Goal: Task Accomplishment & Management: Manage account settings

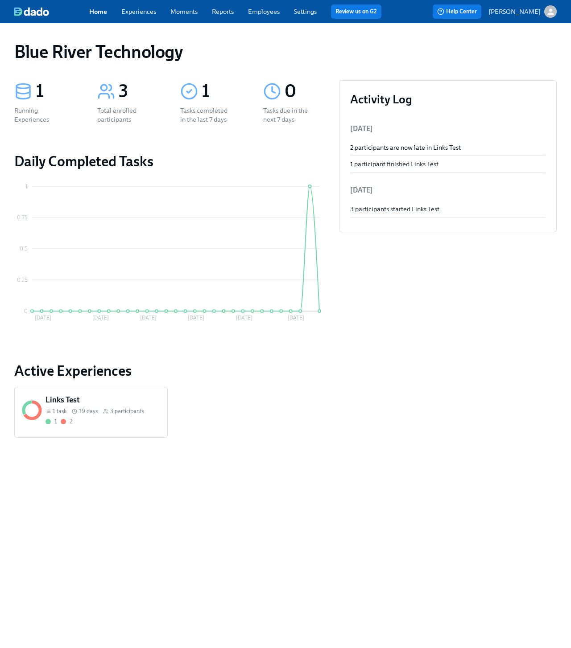
click at [302, 11] on link "Settings" at bounding box center [305, 12] width 23 height 8
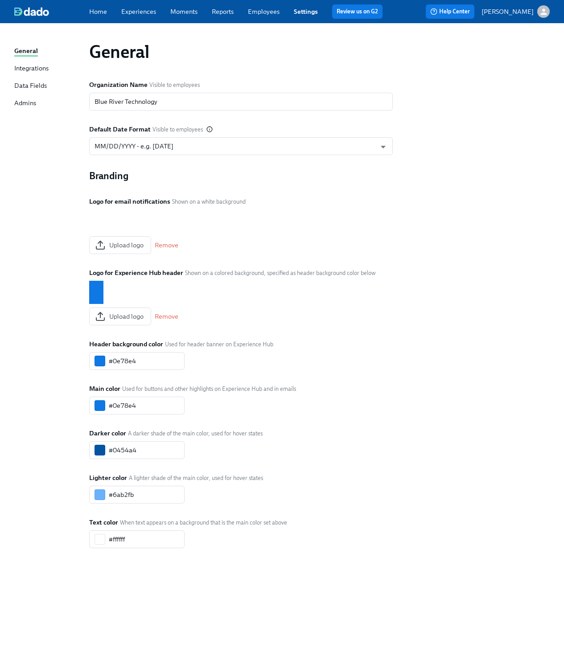
click at [25, 63] on div "General Integrations Data Fields Admins" at bounding box center [51, 81] width 75 height 70
click at [24, 70] on div "Integrations" at bounding box center [31, 69] width 34 height 10
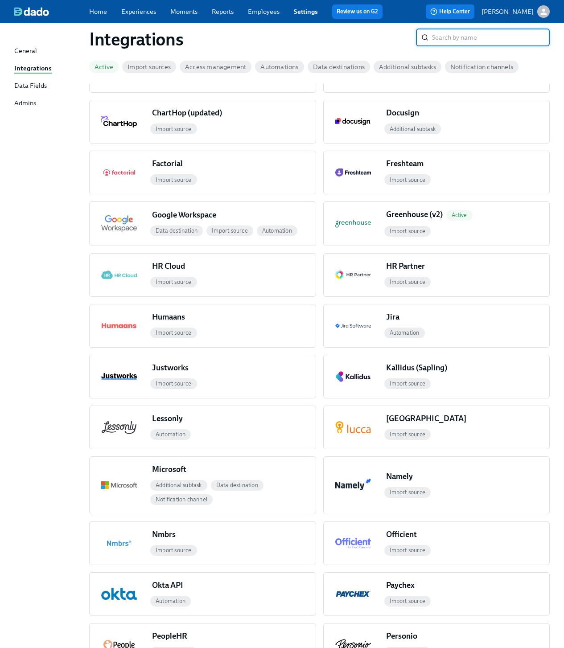
scroll to position [377, 0]
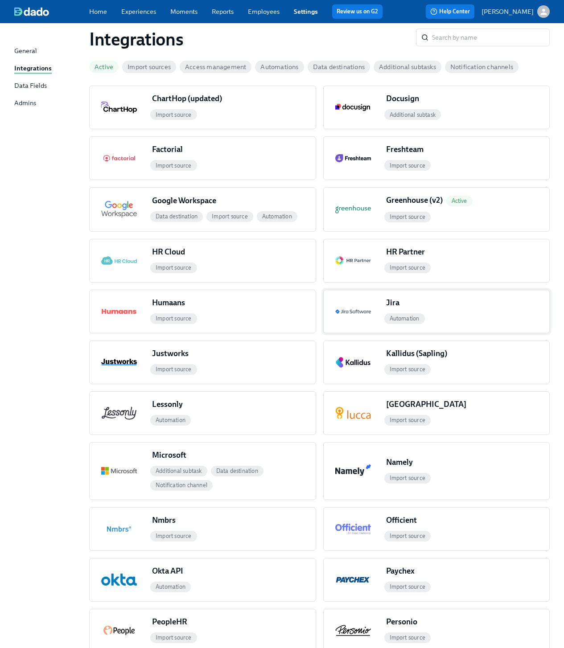
click at [394, 301] on div "Jira" at bounding box center [396, 302] width 21 height 11
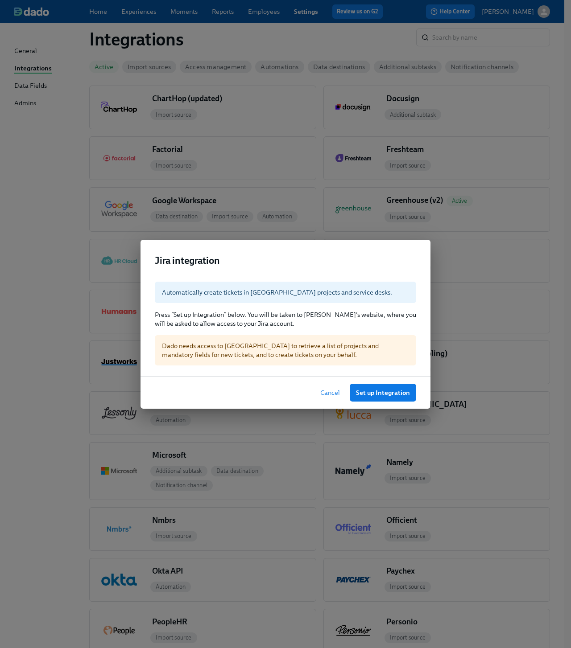
click at [332, 391] on span "Cancel" at bounding box center [330, 392] width 20 height 9
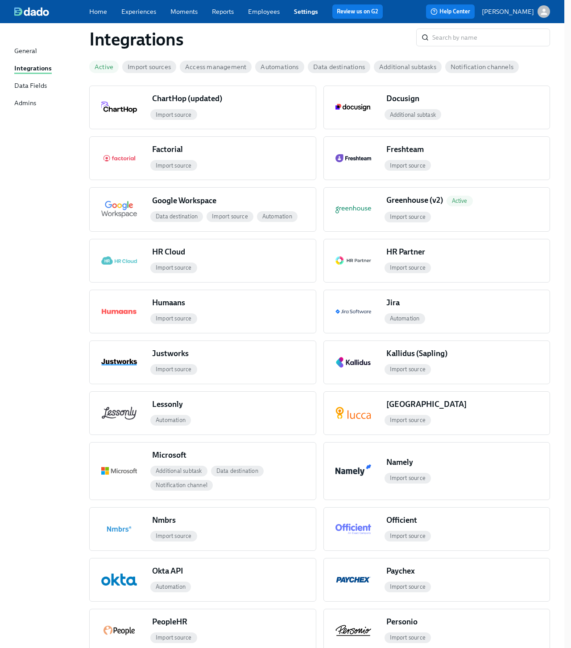
click at [332, 391] on span "Cancel" at bounding box center [330, 392] width 20 height 9
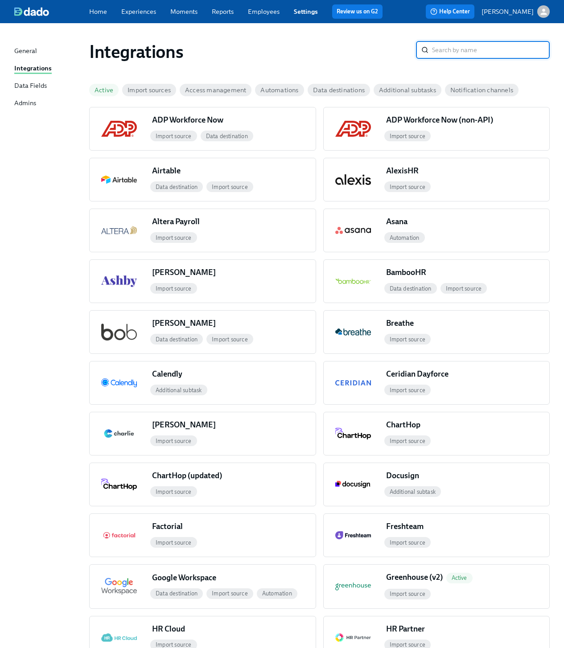
click at [100, 94] on div "Active" at bounding box center [103, 90] width 29 height 12
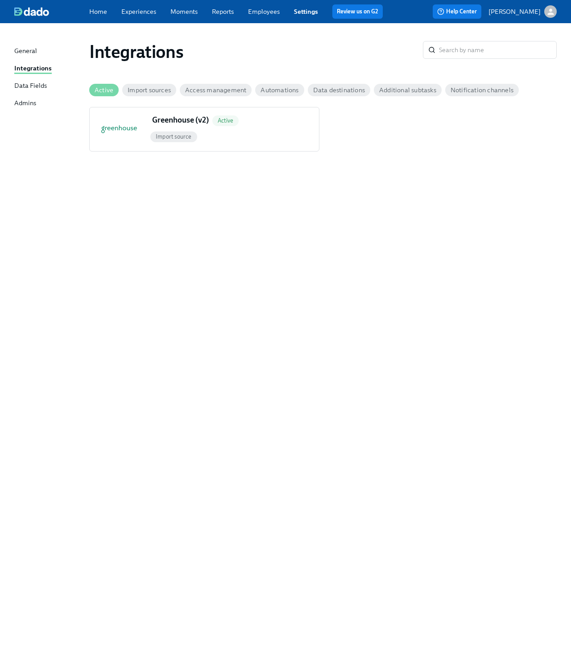
click at [29, 68] on div "Integrations" at bounding box center [32, 69] width 37 height 10
click at [148, 91] on span "Import sources" at bounding box center [149, 90] width 54 height 7
click at [210, 89] on span "Access management" at bounding box center [216, 90] width 72 height 7
click at [418, 120] on div "Greenhouse (v2) Active Import source" at bounding box center [322, 129] width 467 height 45
click at [133, 88] on span "Import sources" at bounding box center [149, 90] width 54 height 7
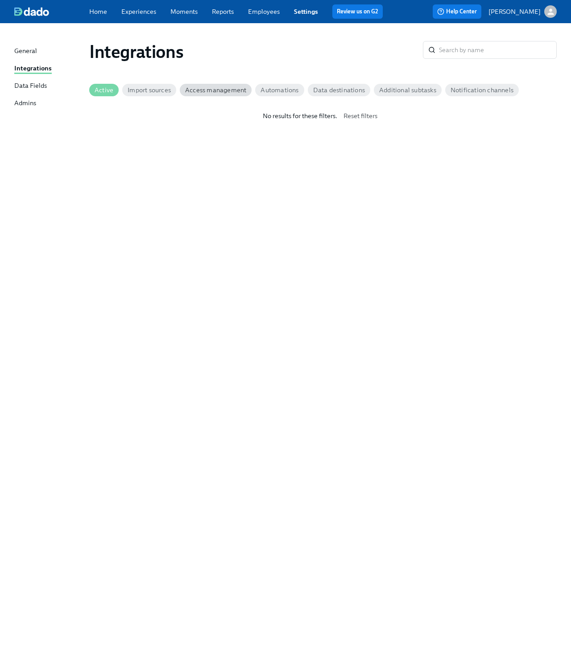
click at [89, 89] on span "Active" at bounding box center [103, 90] width 29 height 7
click at [450, 54] on input "search" at bounding box center [498, 50] width 118 height 18
click at [430, 49] on icon at bounding box center [431, 49] width 7 height 7
click at [457, 49] on input "search" at bounding box center [498, 50] width 118 height 18
type input "jira"
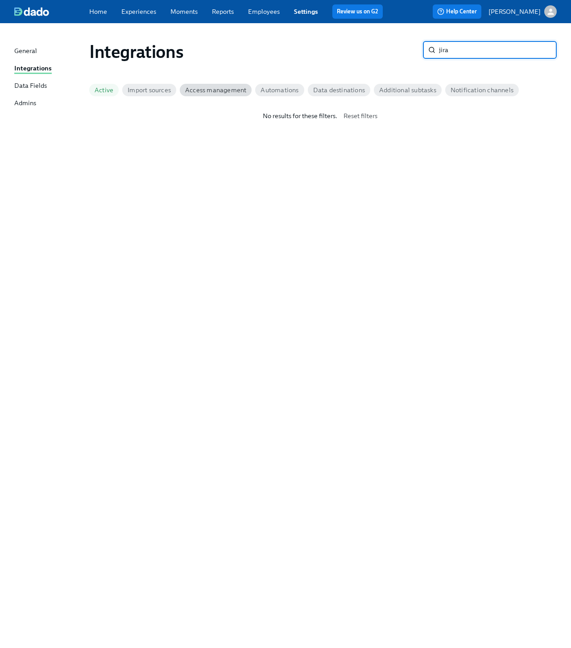
click at [20, 53] on div "General" at bounding box center [25, 51] width 23 height 10
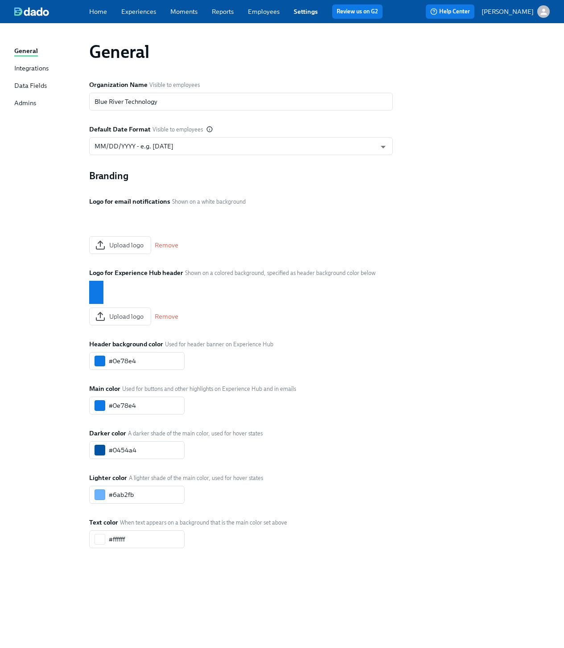
click at [22, 66] on div "Integrations" at bounding box center [31, 69] width 34 height 10
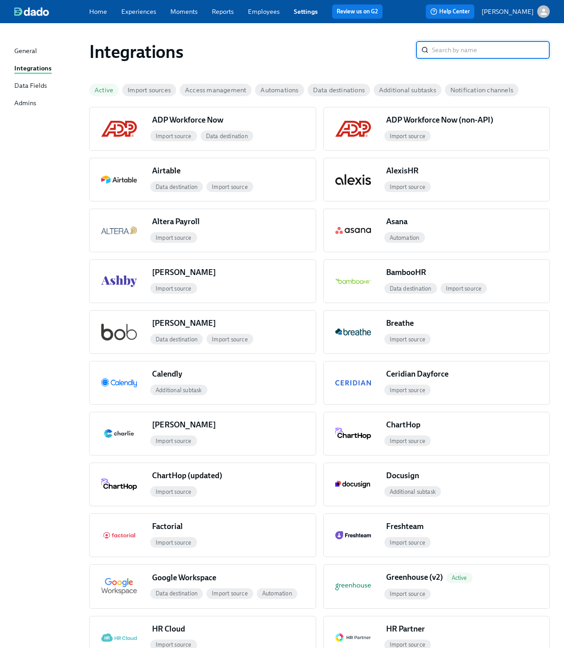
click at [448, 48] on input "search" at bounding box center [491, 50] width 118 height 18
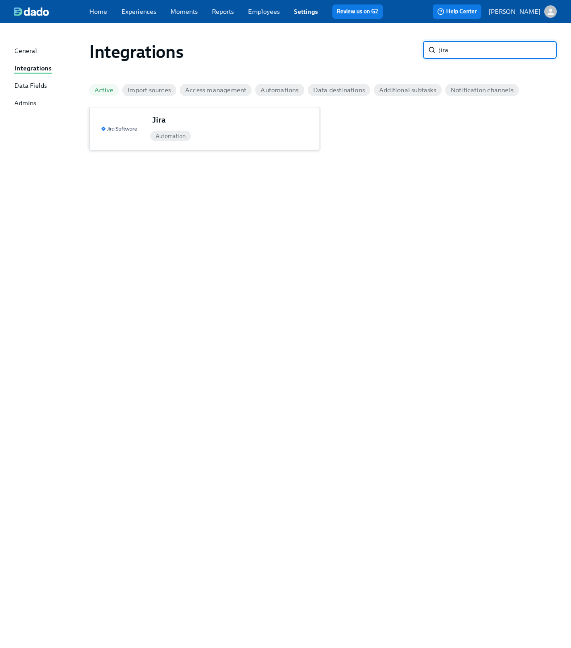
type input "jira"
click at [173, 121] on div "Jira" at bounding box center [234, 122] width 170 height 14
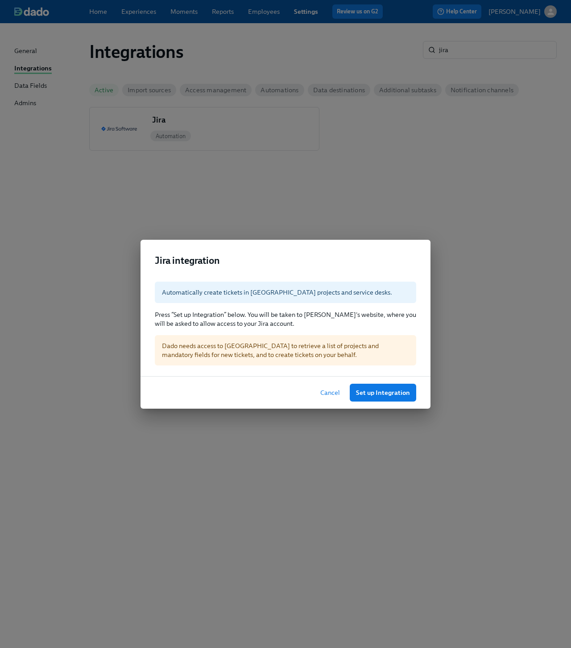
click at [332, 392] on span "Cancel" at bounding box center [330, 392] width 20 height 9
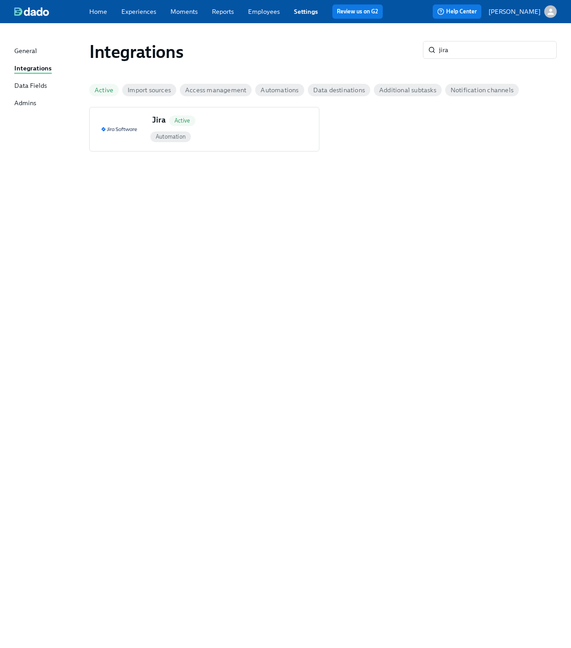
click at [328, 172] on div "Integrations jira ​ Active Import sources Access management Automations Data de…" at bounding box center [285, 330] width 542 height 593
click at [218, 129] on div "Jira Active" at bounding box center [234, 122] width 170 height 15
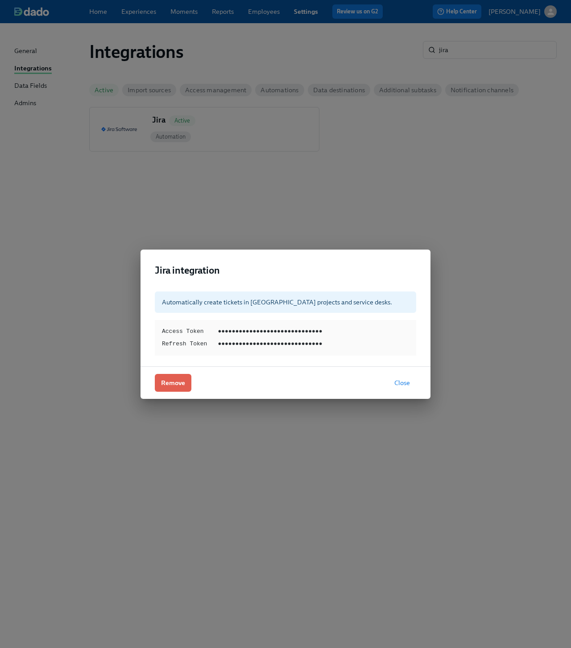
click at [404, 384] on span "Close" at bounding box center [402, 383] width 16 height 9
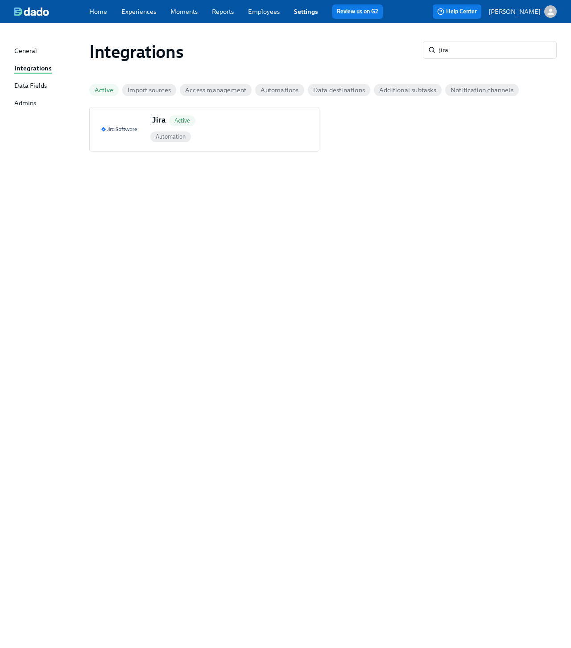
click at [259, 64] on div "Integrations jira ​" at bounding box center [323, 52] width 482 height 36
click at [227, 131] on div "Automation" at bounding box center [234, 137] width 170 height 14
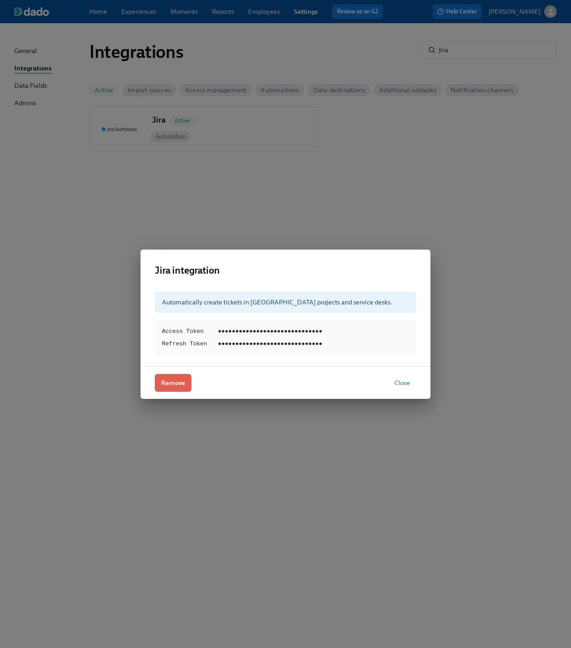
click at [414, 179] on div "Jira integration Automatically create tickets in Jira projects and service desk…" at bounding box center [285, 324] width 571 height 648
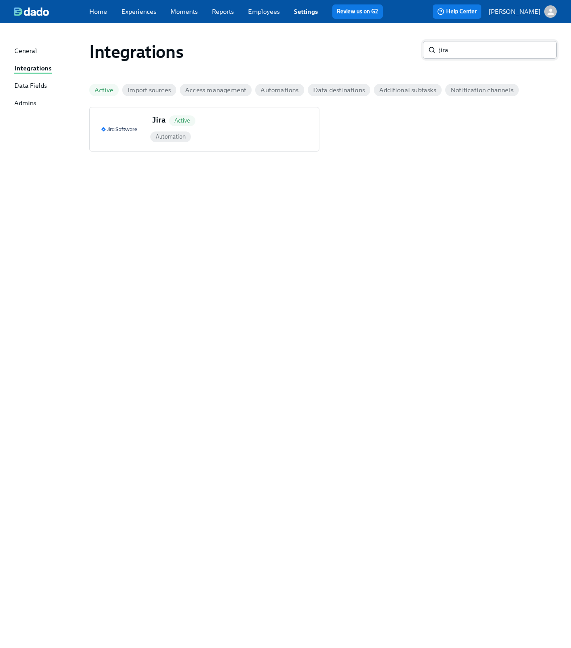
click at [485, 54] on input "jira" at bounding box center [498, 50] width 118 height 18
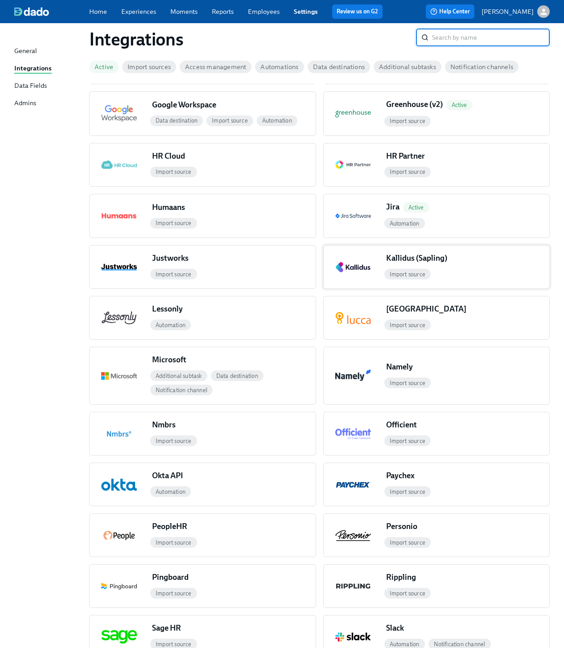
scroll to position [471, 0]
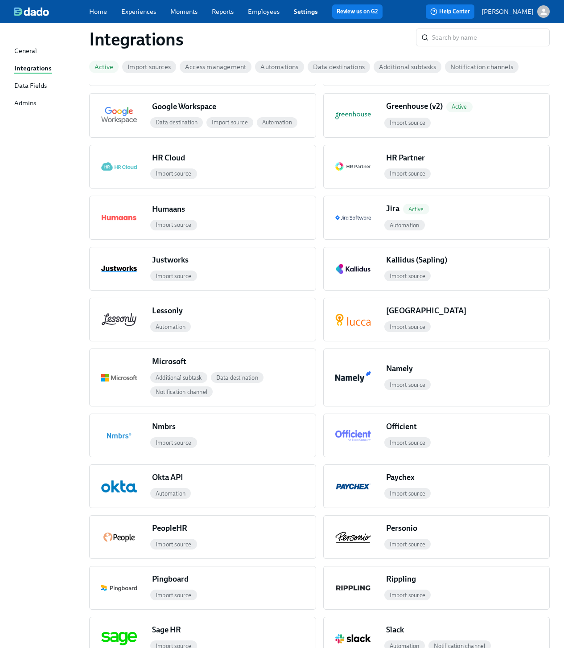
click at [283, 45] on h1 "Integrations" at bounding box center [252, 39] width 327 height 21
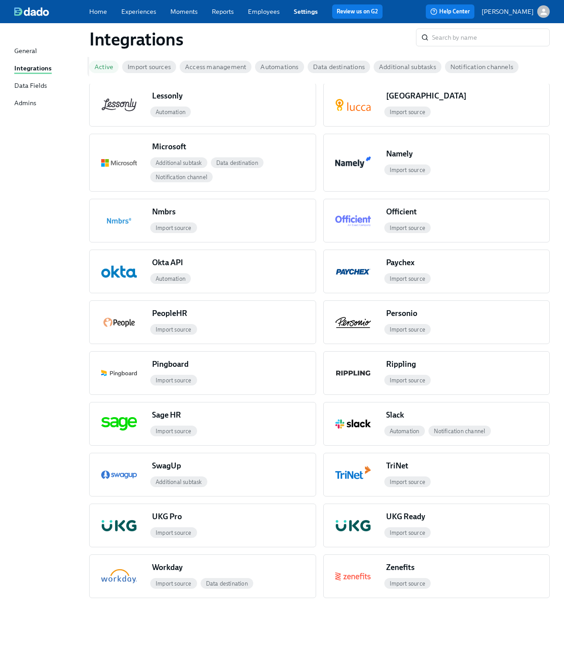
scroll to position [685, 0]
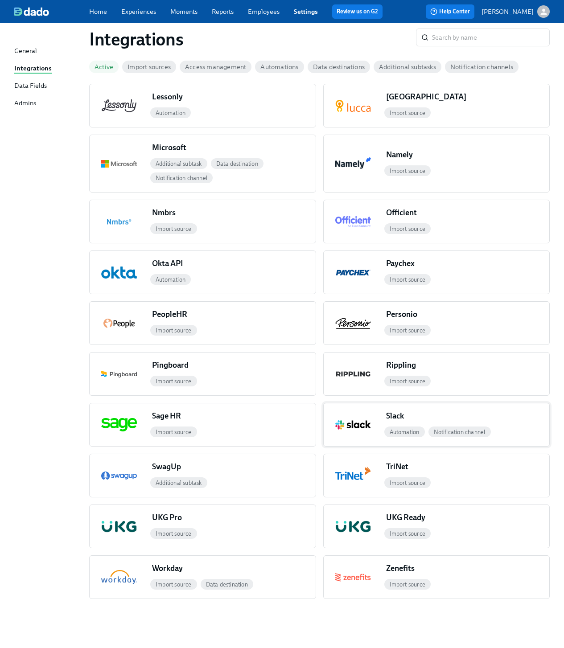
click at [447, 415] on div "Slack" at bounding box center [466, 418] width 167 height 14
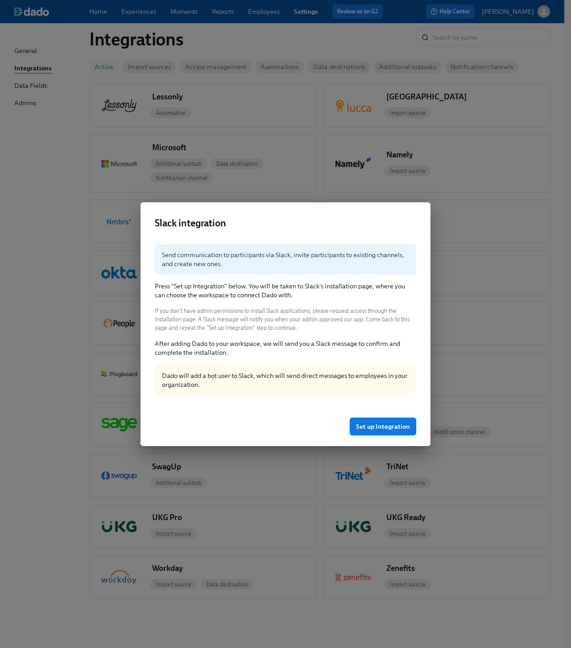
click at [372, 428] on span "Set up Integration" at bounding box center [383, 426] width 54 height 9
click at [373, 422] on span "Set up Integration" at bounding box center [383, 426] width 54 height 9
click at [372, 242] on div "Send communication to participants via Slack, invite participants to existing c…" at bounding box center [285, 322] width 290 height 170
click at [369, 430] on span "Set up Integration" at bounding box center [383, 426] width 54 height 9
click at [408, 173] on div "Slack integration Send communication to participants via Slack, invite particip…" at bounding box center [285, 324] width 571 height 648
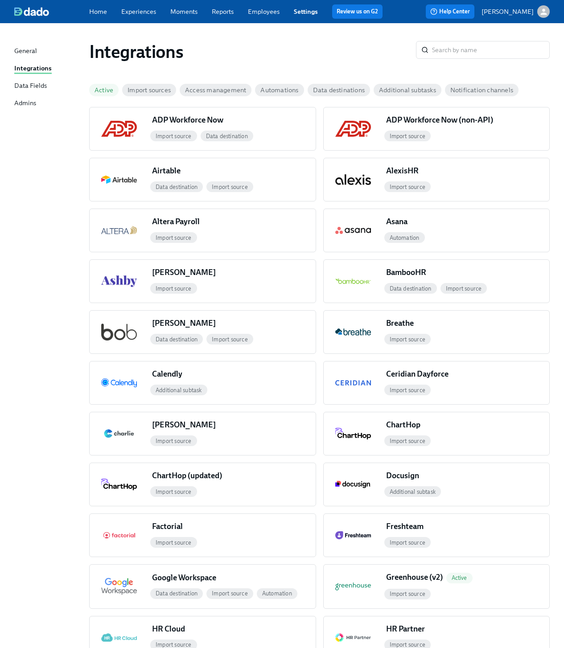
scroll to position [686, 0]
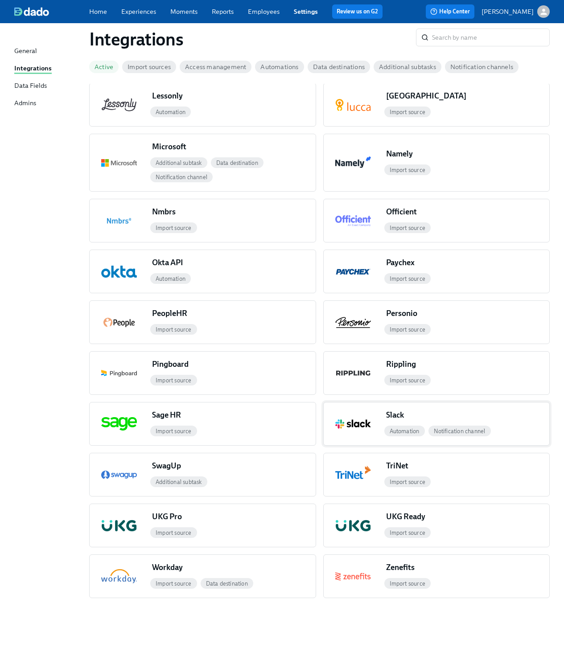
click at [397, 416] on div "Slack" at bounding box center [398, 415] width 25 height 11
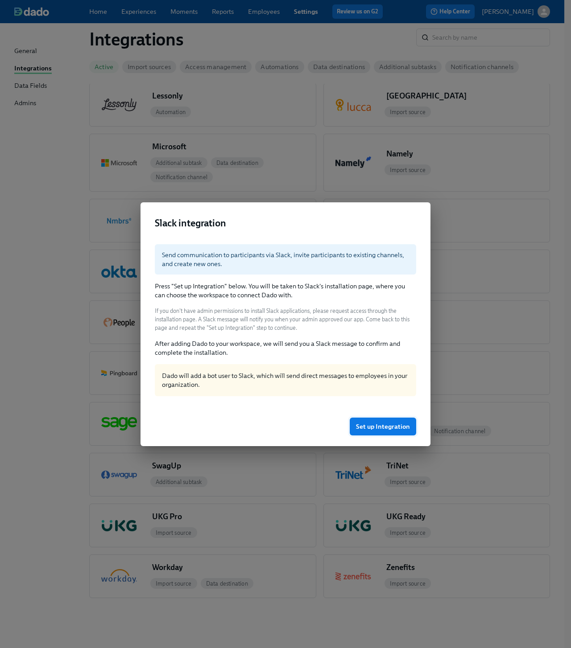
click at [385, 424] on span "Set up Integration" at bounding box center [383, 426] width 54 height 9
click at [378, 424] on span "Set up Integration" at bounding box center [383, 426] width 54 height 9
click at [357, 176] on div "Slack integration Send communication to participants via Slack, invite particip…" at bounding box center [285, 324] width 571 height 648
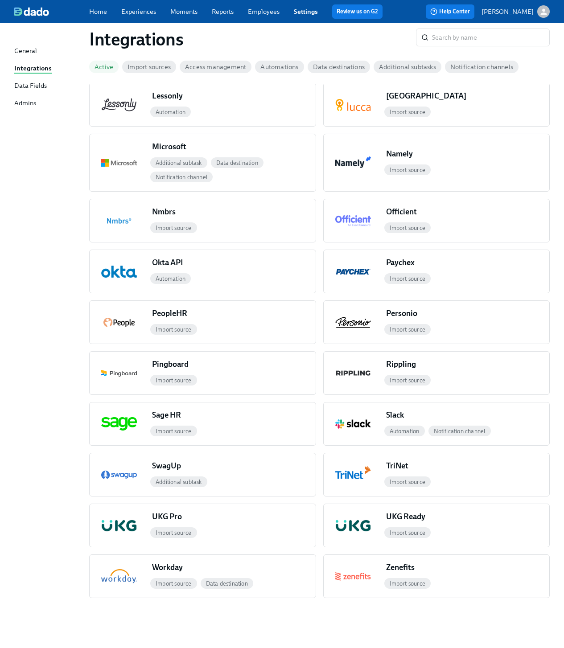
click at [231, 40] on h1 "Integrations" at bounding box center [252, 39] width 327 height 21
click at [365, 414] on div "button" at bounding box center [353, 424] width 59 height 43
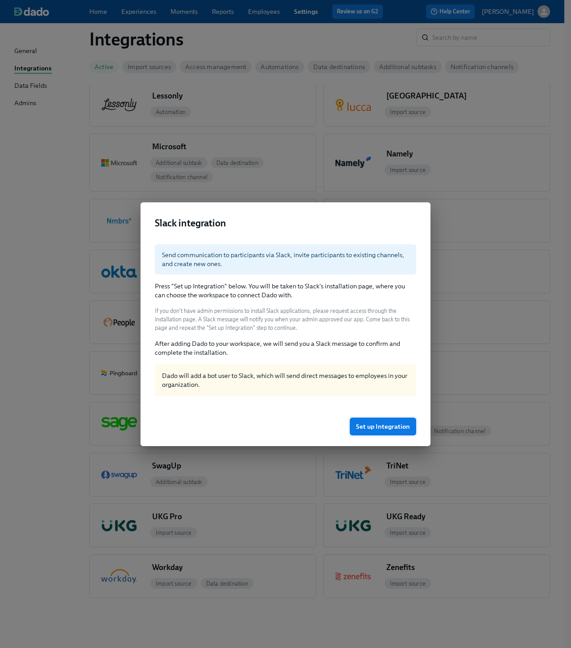
click at [370, 423] on span "Set up Integration" at bounding box center [383, 426] width 54 height 9
click at [372, 168] on div "Slack integration Send communication to participants via Slack, invite particip…" at bounding box center [285, 324] width 571 height 648
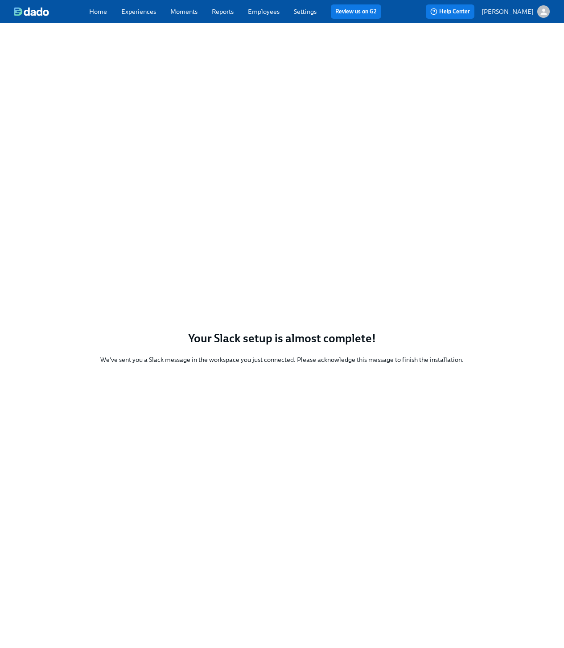
click at [544, 12] on icon "button" at bounding box center [543, 11] width 9 height 9
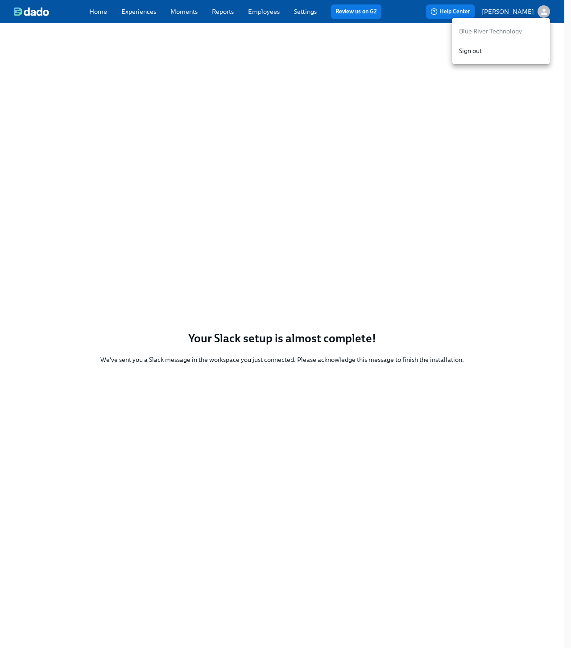
click at [495, 123] on div at bounding box center [285, 324] width 571 height 648
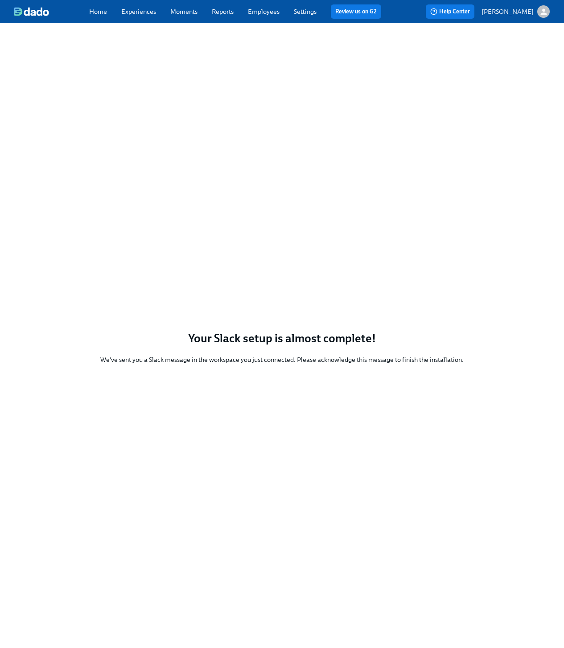
click at [408, 261] on div "Your Slack setup is almost complete! We've sent you a Slack message in the work…" at bounding box center [282, 347] width 564 height 648
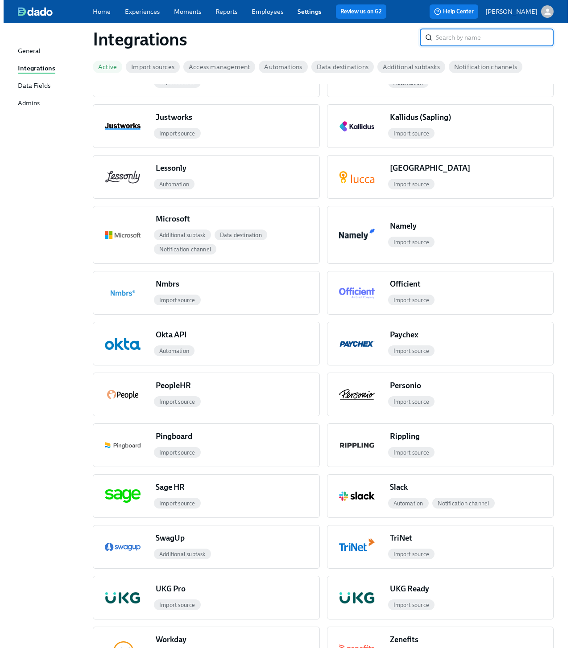
scroll to position [686, 0]
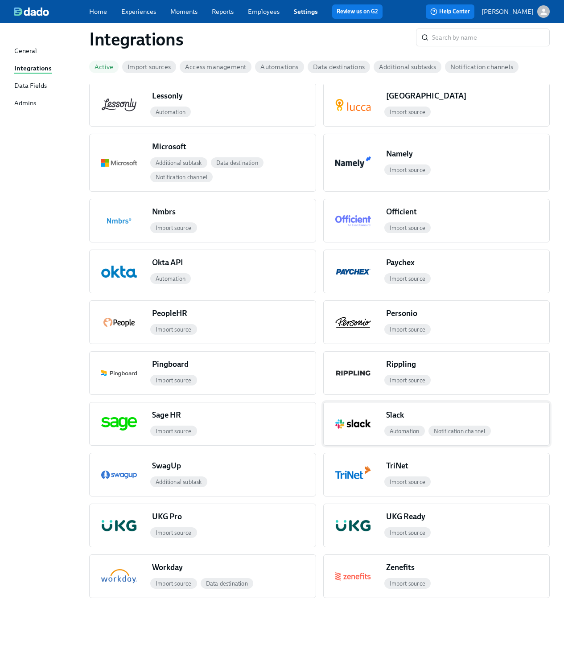
click at [360, 417] on div "button" at bounding box center [353, 424] width 59 height 43
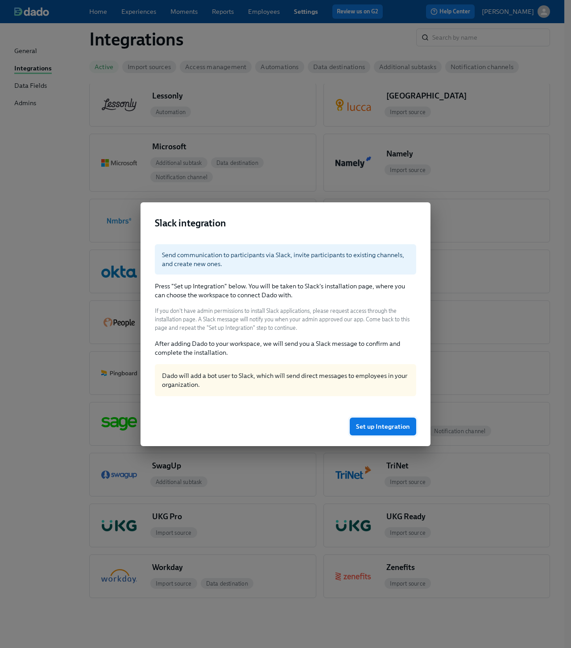
click at [367, 429] on span "Set up Integration" at bounding box center [383, 426] width 54 height 9
click at [392, 426] on span "Set up Integration" at bounding box center [383, 426] width 54 height 9
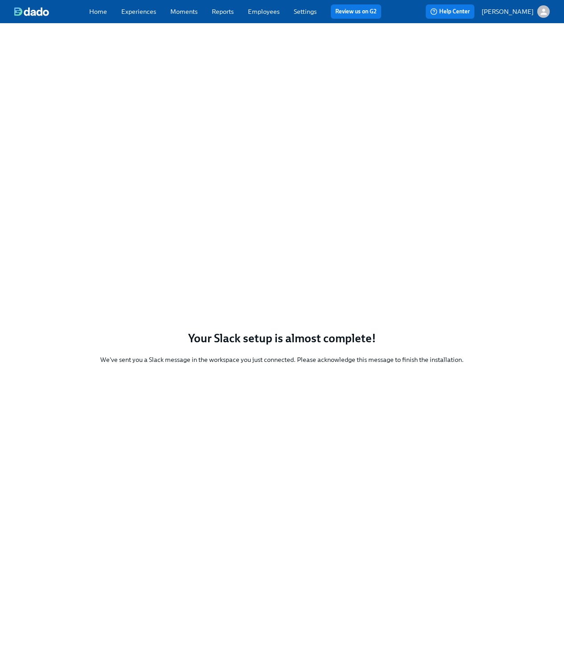
click at [390, 65] on div "Your Slack setup is almost complete! We've sent you a Slack message in the work…" at bounding box center [282, 347] width 564 height 648
click at [416, 245] on div "Your Slack setup is almost complete! We've sent you a Slack message in the work…" at bounding box center [282, 347] width 564 height 648
click at [343, 340] on h3 "Your Slack setup is almost complete!" at bounding box center [281, 338] width 363 height 16
drag, startPoint x: 313, startPoint y: 365, endPoint x: 421, endPoint y: 365, distance: 108.4
click at [420, 365] on div "Your Slack setup is almost complete! We've sent you a Slack message in the work…" at bounding box center [282, 347] width 564 height 648
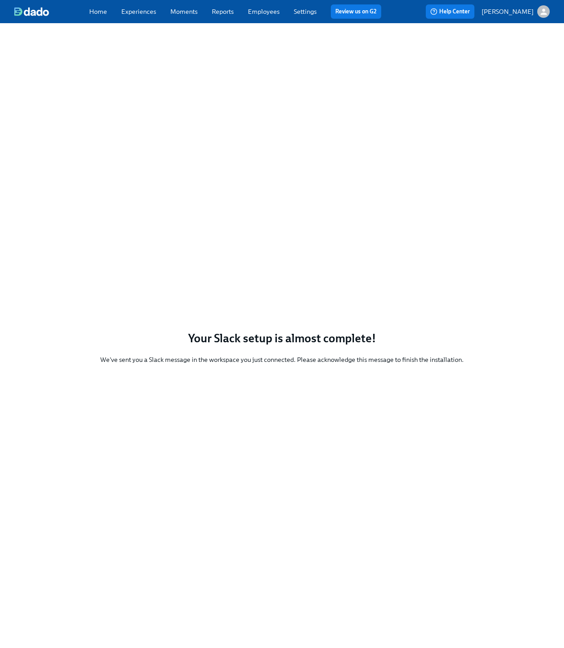
click at [372, 356] on div "We've sent you a Slack message in the workspace you just connected. Please ackn…" at bounding box center [281, 359] width 363 height 9
click at [533, 11] on p "[PERSON_NAME]" at bounding box center [508, 11] width 52 height 9
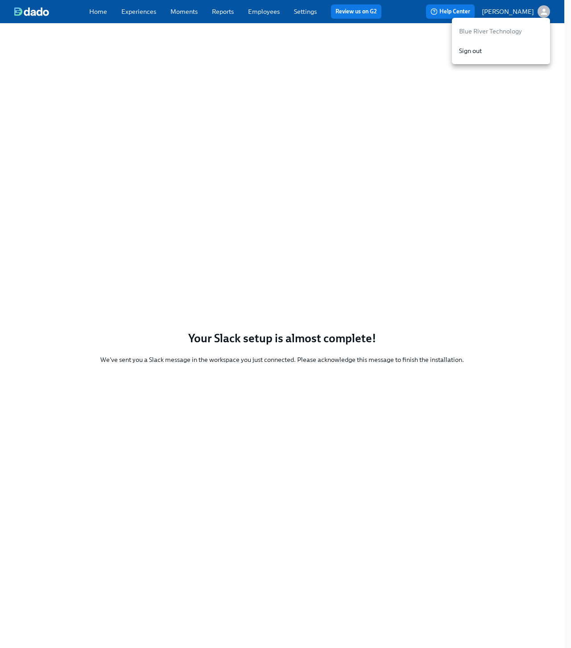
click at [471, 29] on p "Blue River Technology" at bounding box center [501, 31] width 84 height 9
click at [99, 11] on div at bounding box center [285, 324] width 571 height 648
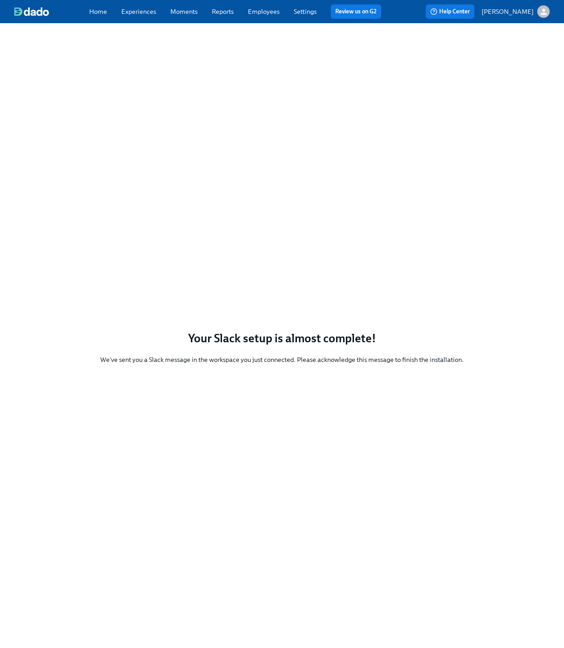
click at [98, 11] on link "Home" at bounding box center [98, 12] width 18 height 8
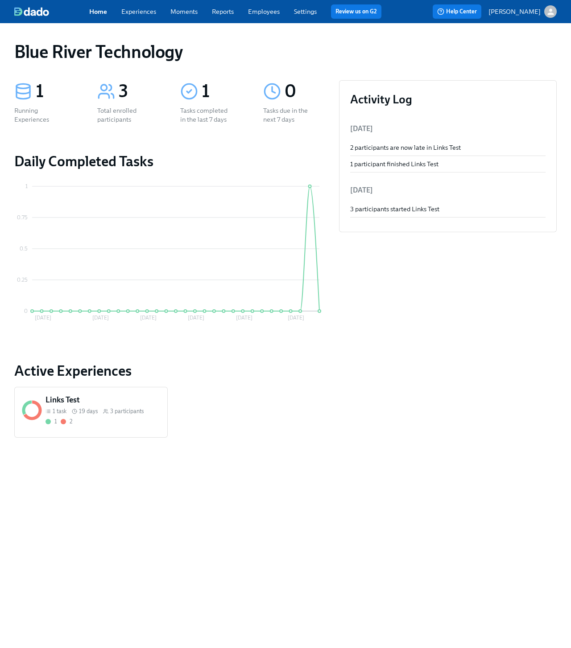
click at [300, 9] on link "Settings" at bounding box center [305, 12] width 23 height 8
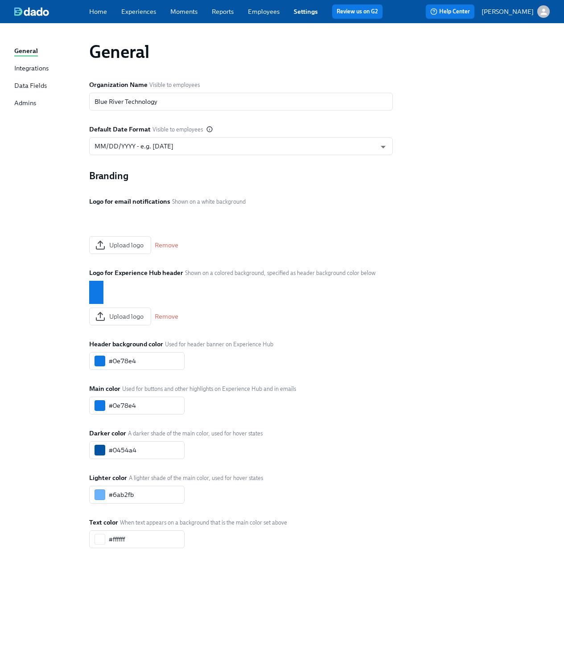
click at [33, 69] on div "Integrations" at bounding box center [31, 69] width 34 height 10
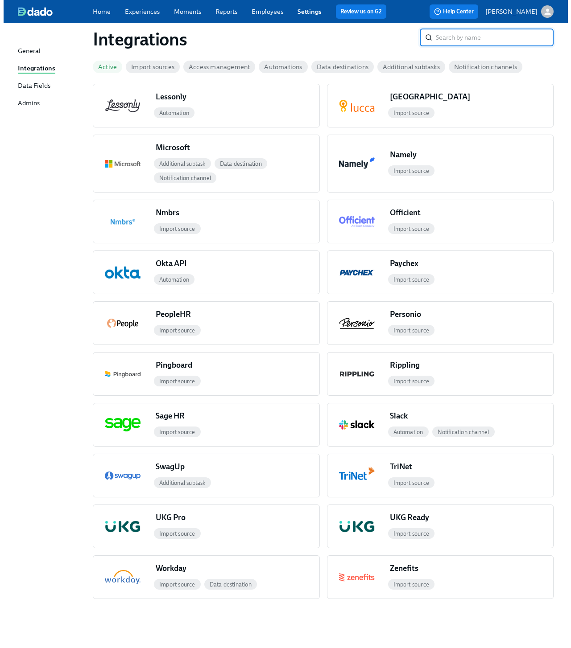
scroll to position [686, 0]
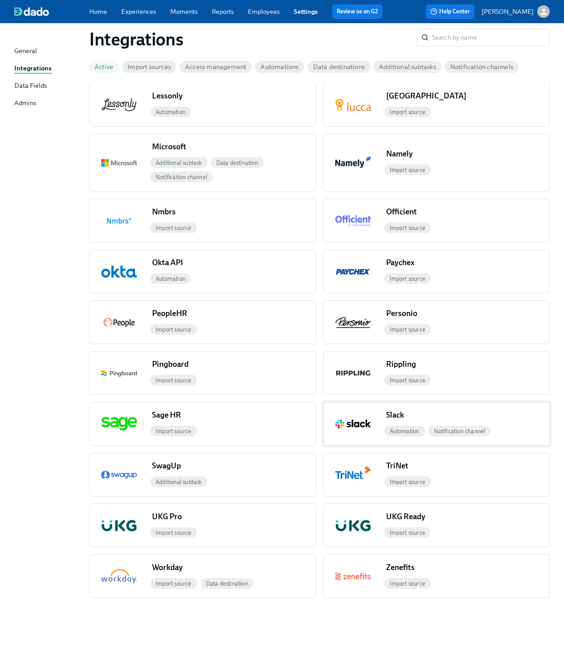
click at [372, 415] on div "button" at bounding box center [353, 424] width 59 height 43
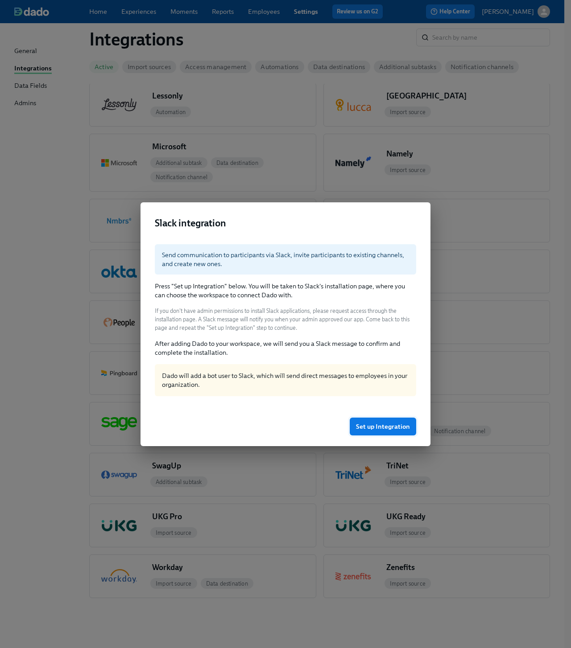
click at [388, 425] on span "Set up Integration" at bounding box center [383, 426] width 54 height 9
click at [337, 286] on p "Press "Set up Integration" below. You will be taken to Slack's installation pag…" at bounding box center [285, 291] width 261 height 18
click at [380, 426] on span "Set up Integration" at bounding box center [383, 426] width 54 height 9
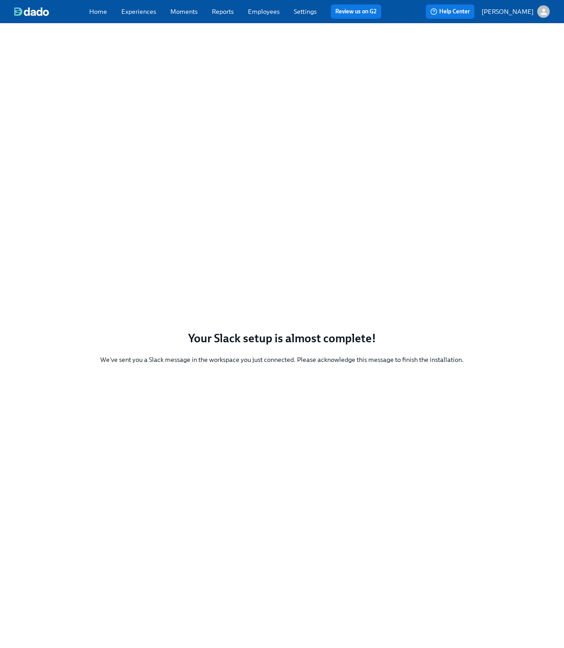
click at [530, 12] on p "[PERSON_NAME]" at bounding box center [508, 11] width 52 height 9
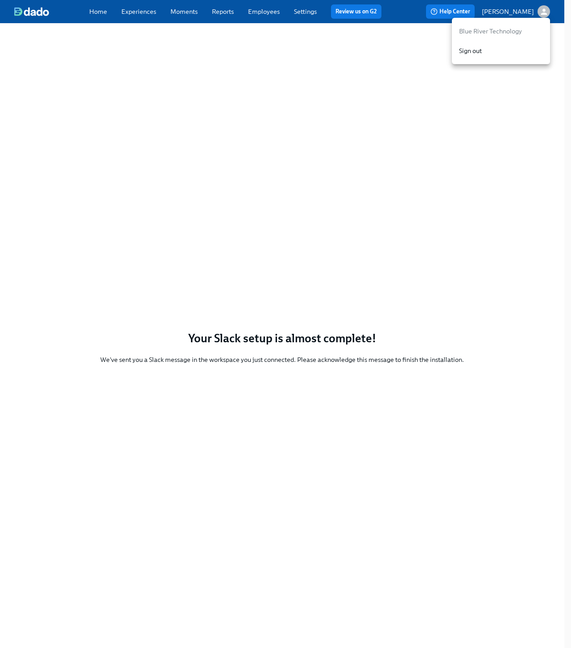
click at [486, 29] on p "Blue River Technology" at bounding box center [501, 31] width 84 height 9
click at [267, 41] on div at bounding box center [285, 324] width 571 height 648
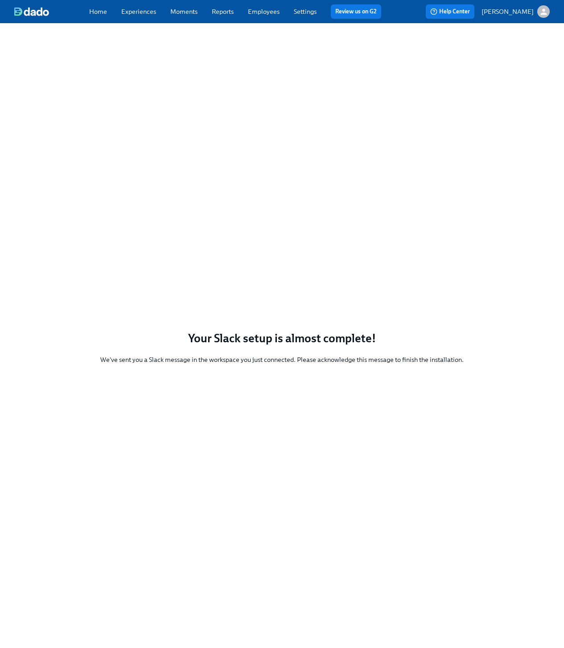
click at [95, 17] on div "Home Experiences Moments Reports Employees Settings Review us on G2" at bounding box center [238, 11] width 299 height 14
click at [95, 8] on link "Home" at bounding box center [98, 12] width 18 height 8
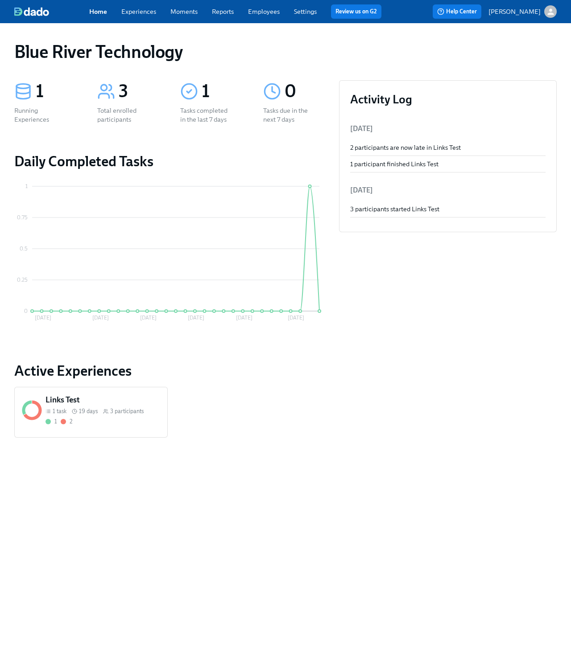
click at [79, 407] on span "19 days" at bounding box center [88, 411] width 19 height 8
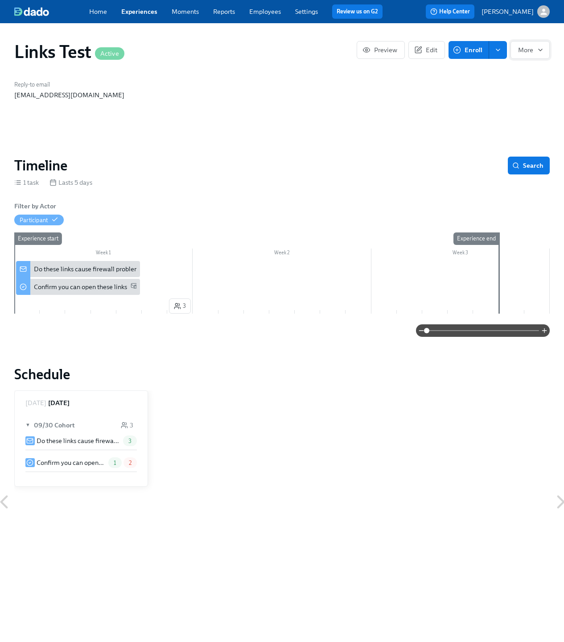
click at [524, 47] on span "More" at bounding box center [530, 49] width 24 height 9
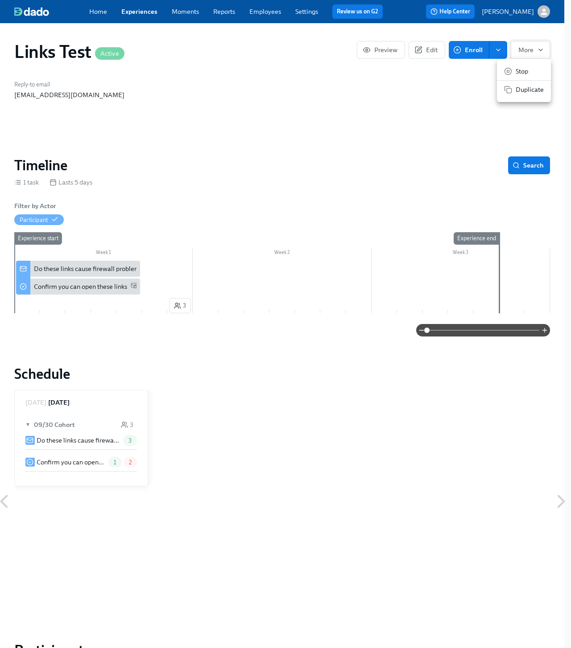
click at [524, 47] on div at bounding box center [285, 324] width 571 height 648
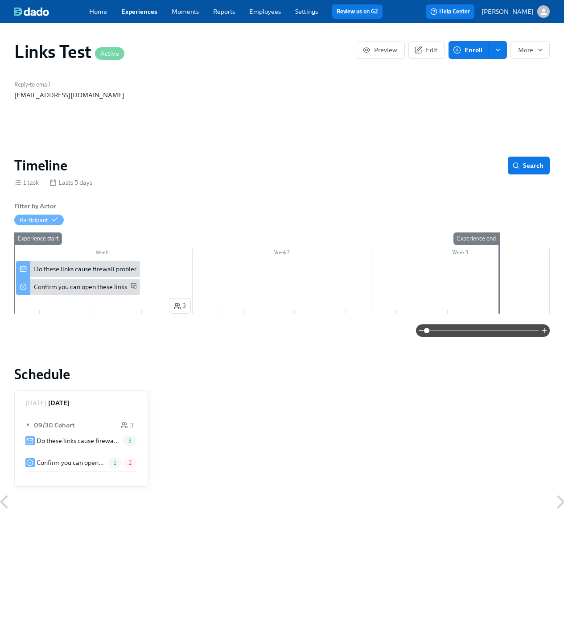
click at [528, 4] on div "Home Experiences Moments Reports Employees Settings Review us on G2 Help Center…" at bounding box center [282, 11] width 564 height 23
click at [517, 8] on p "[PERSON_NAME]" at bounding box center [508, 11] width 52 height 9
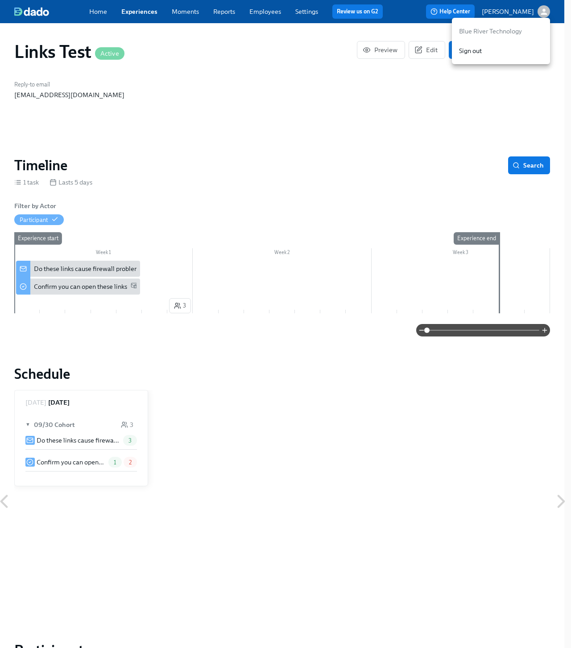
click at [466, 50] on span "Sign out" at bounding box center [501, 50] width 84 height 9
click at [479, 48] on span "Sign out" at bounding box center [501, 50] width 84 height 9
click at [458, 85] on div at bounding box center [285, 324] width 571 height 648
